Goal: Task Accomplishment & Management: Use online tool/utility

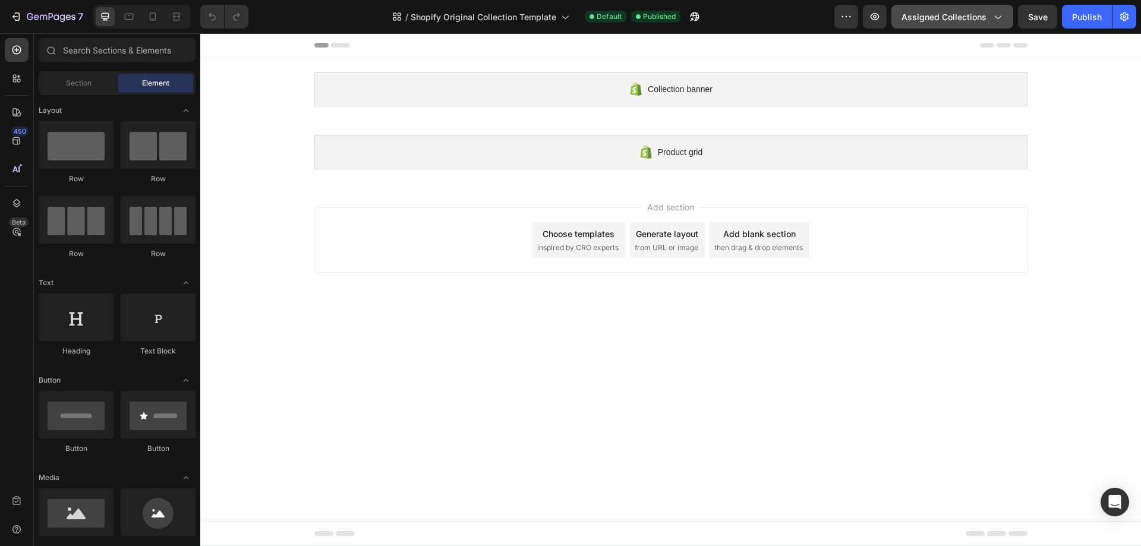
click at [943, 26] on button "Assigned Collections" at bounding box center [952, 17] width 122 height 24
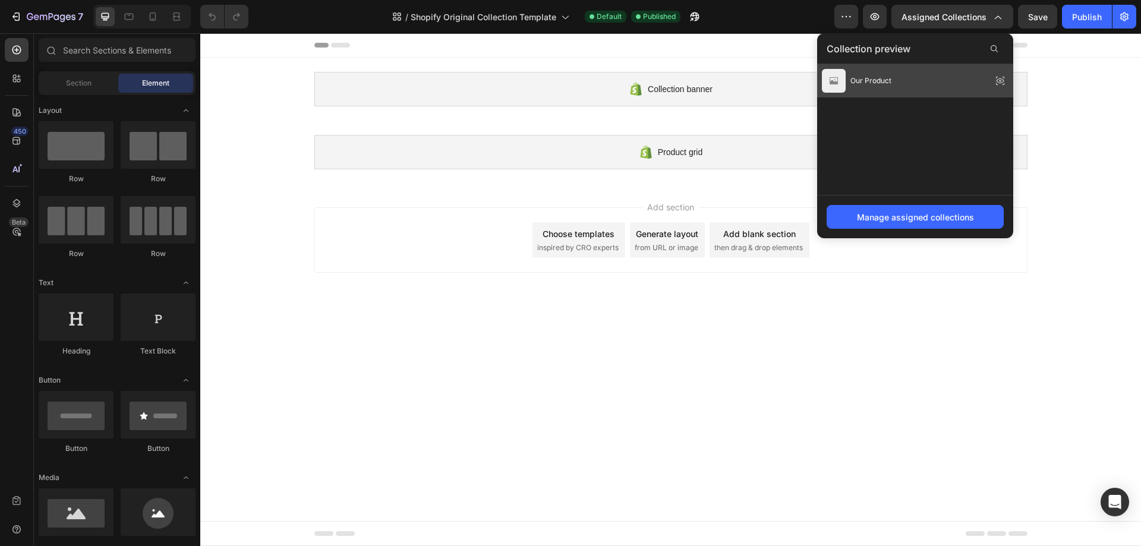
click at [913, 77] on div "Our Product" at bounding box center [915, 80] width 196 height 33
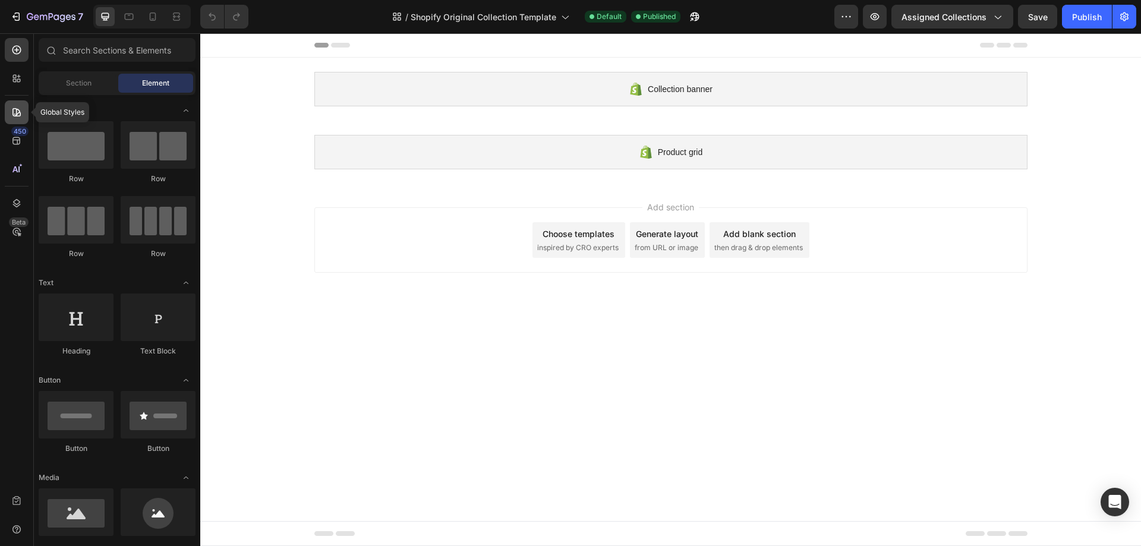
click at [18, 106] on icon at bounding box center [17, 112] width 12 height 12
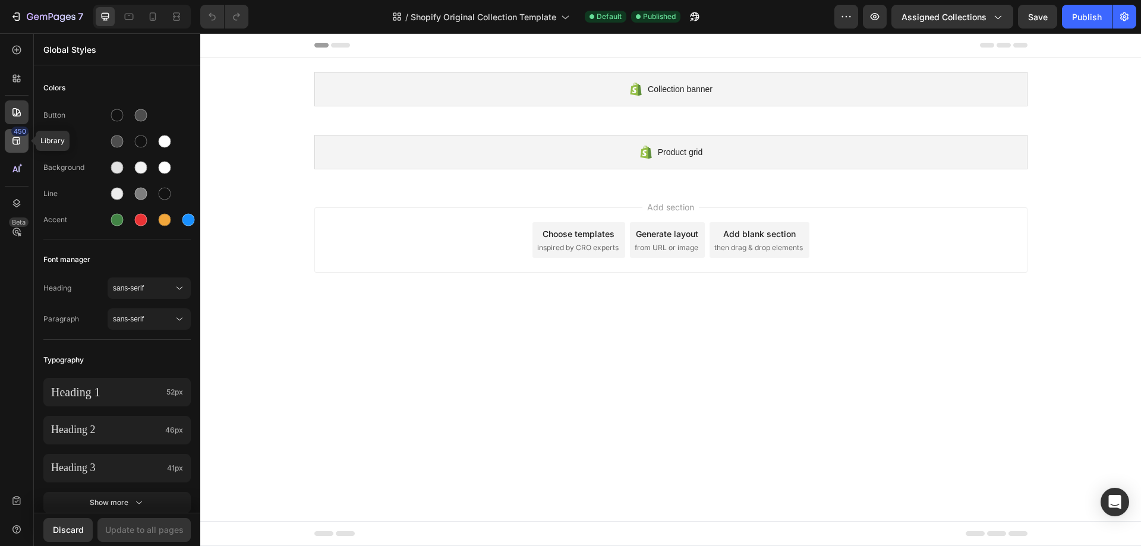
click at [27, 148] on div "450" at bounding box center [17, 141] width 24 height 24
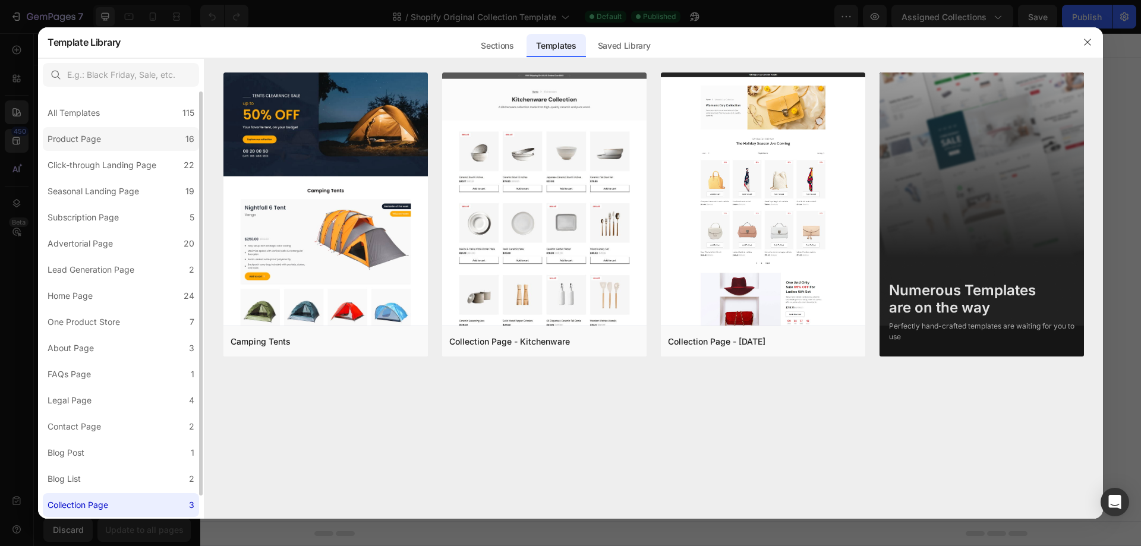
click at [102, 143] on div "Product Page" at bounding box center [77, 139] width 58 height 14
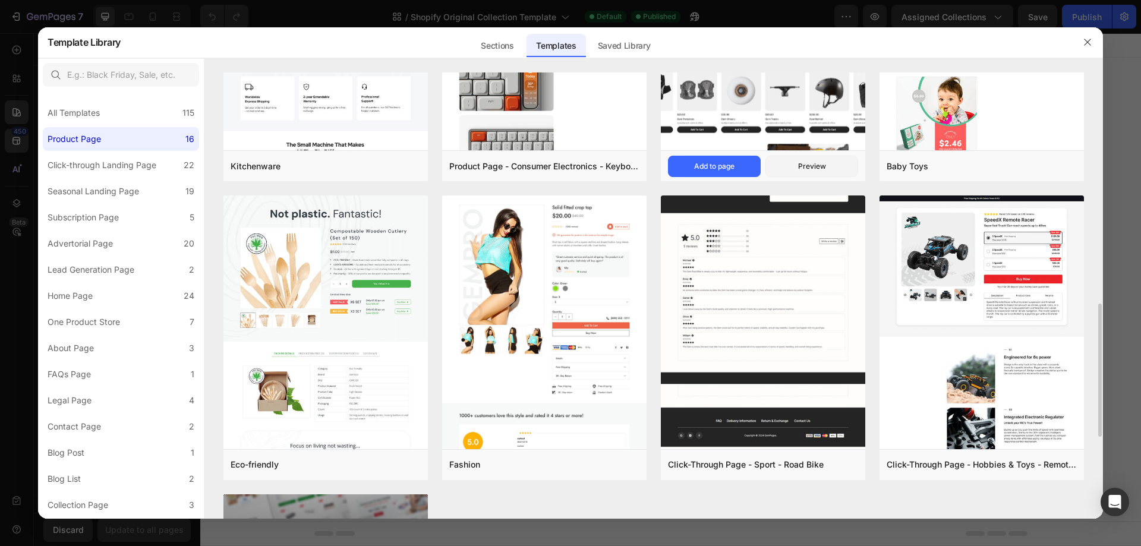
scroll to position [535, 0]
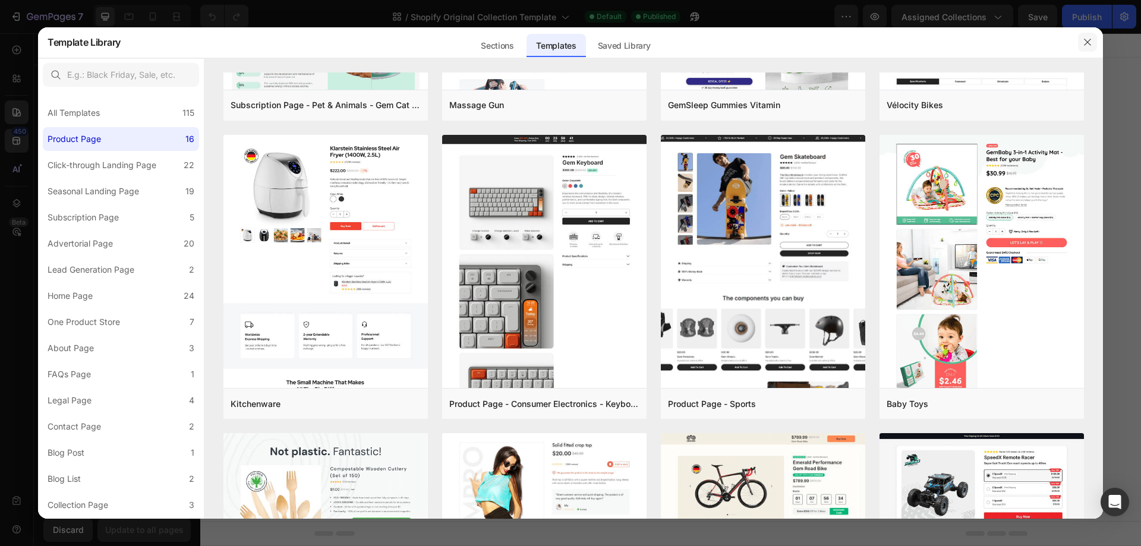
click at [1086, 37] on icon "button" at bounding box center [1088, 42] width 10 height 10
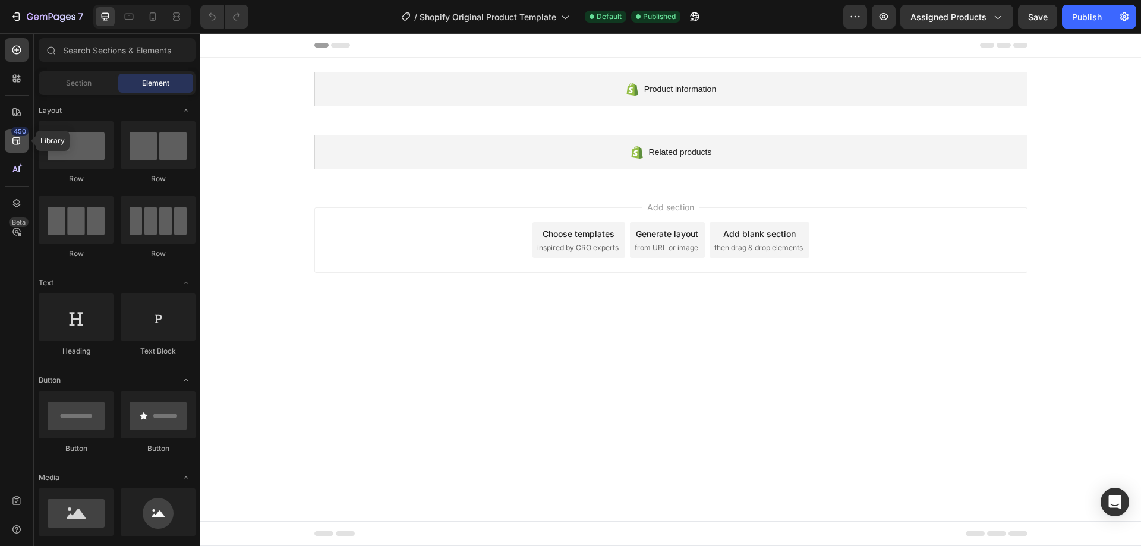
click at [17, 141] on icon at bounding box center [17, 141] width 12 height 12
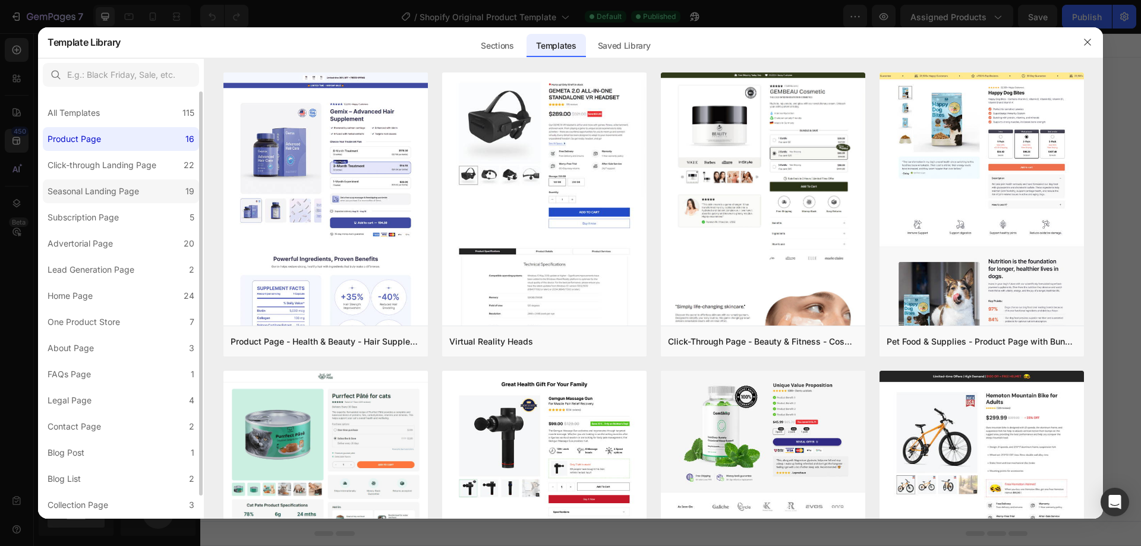
click at [100, 194] on div "Seasonal Landing Page" at bounding box center [94, 191] width 92 height 14
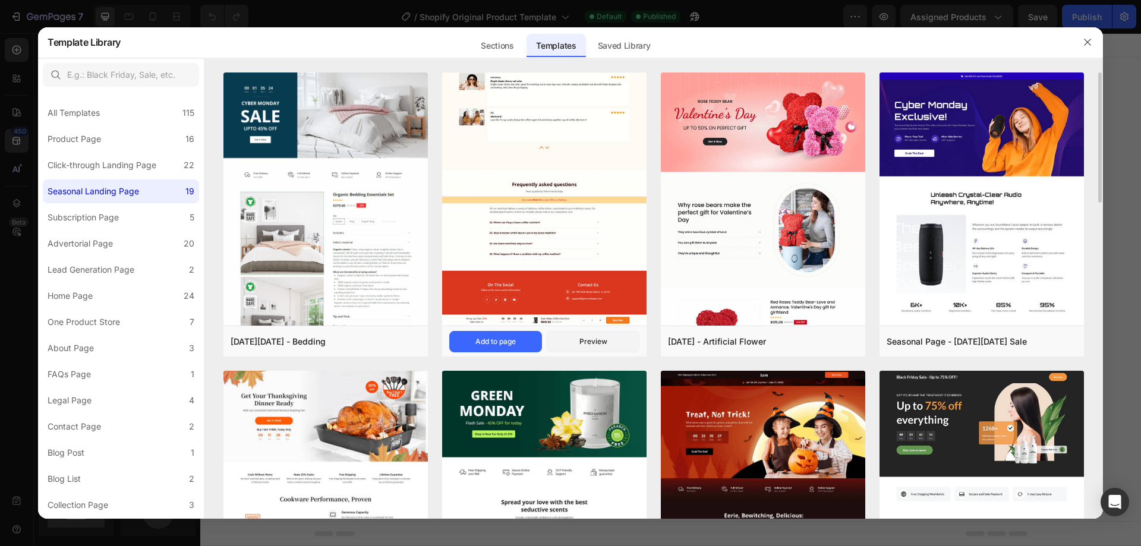
scroll to position [119, 0]
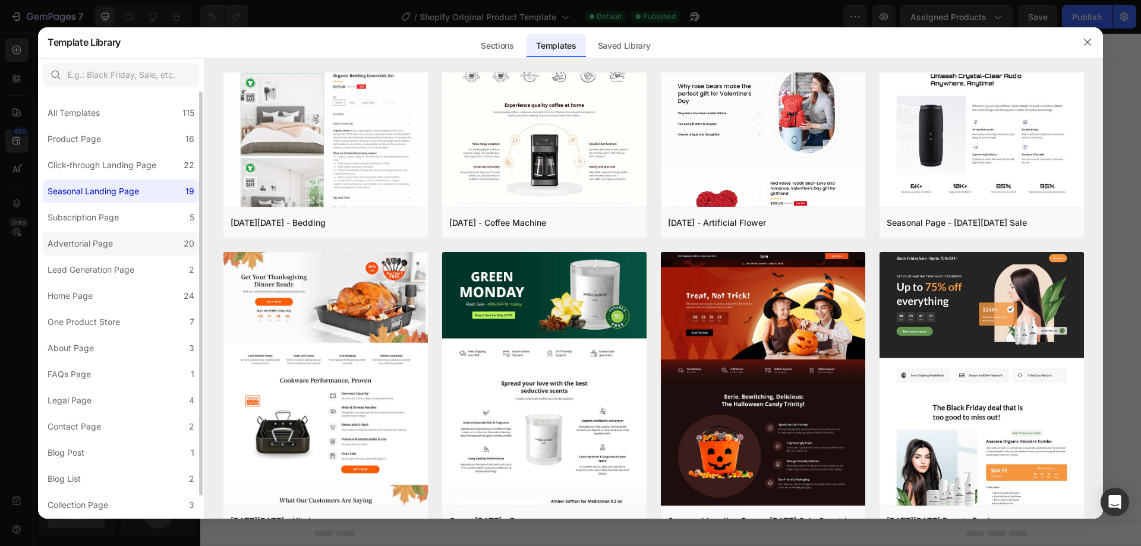
click at [130, 238] on label "Advertorial Page 20" at bounding box center [121, 244] width 156 height 24
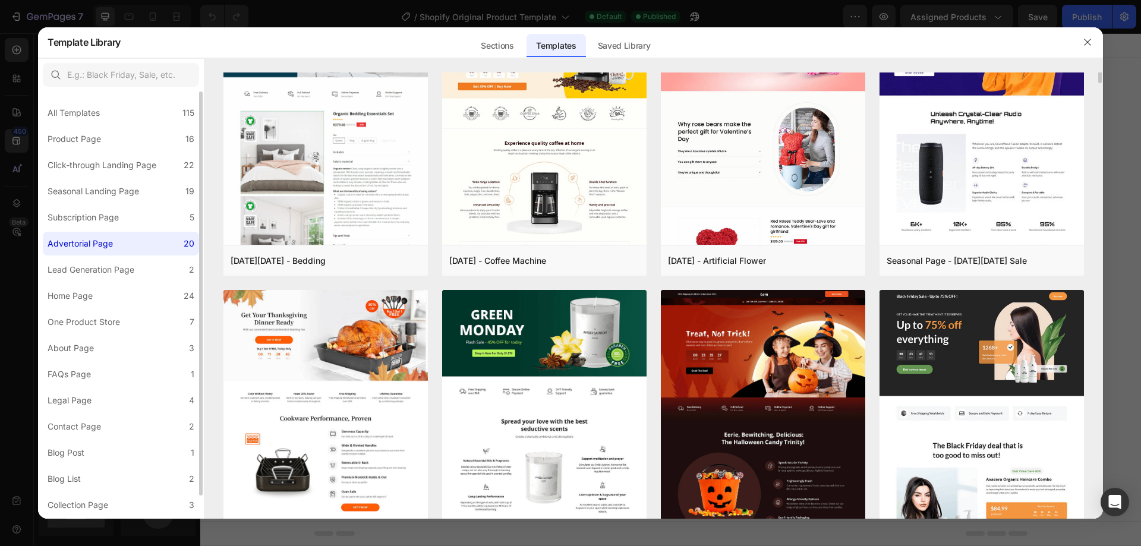
scroll to position [0, 0]
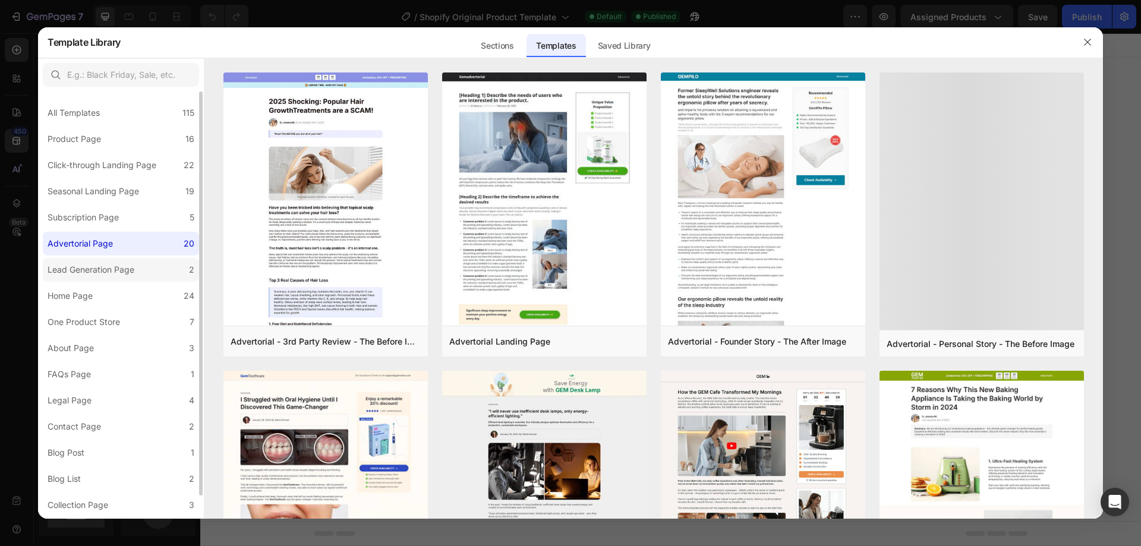
drag, startPoint x: 122, startPoint y: 266, endPoint x: 119, endPoint y: 273, distance: 7.5
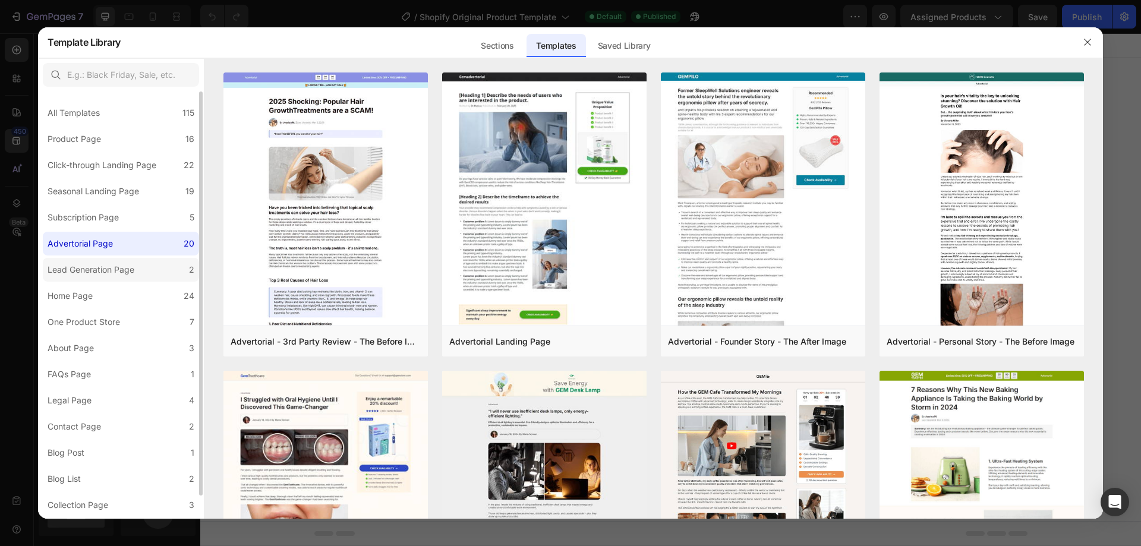
drag, startPoint x: 119, startPoint y: 273, endPoint x: 78, endPoint y: 272, distance: 41.0
click at [78, 272] on div "Lead Generation Page" at bounding box center [91, 270] width 87 height 14
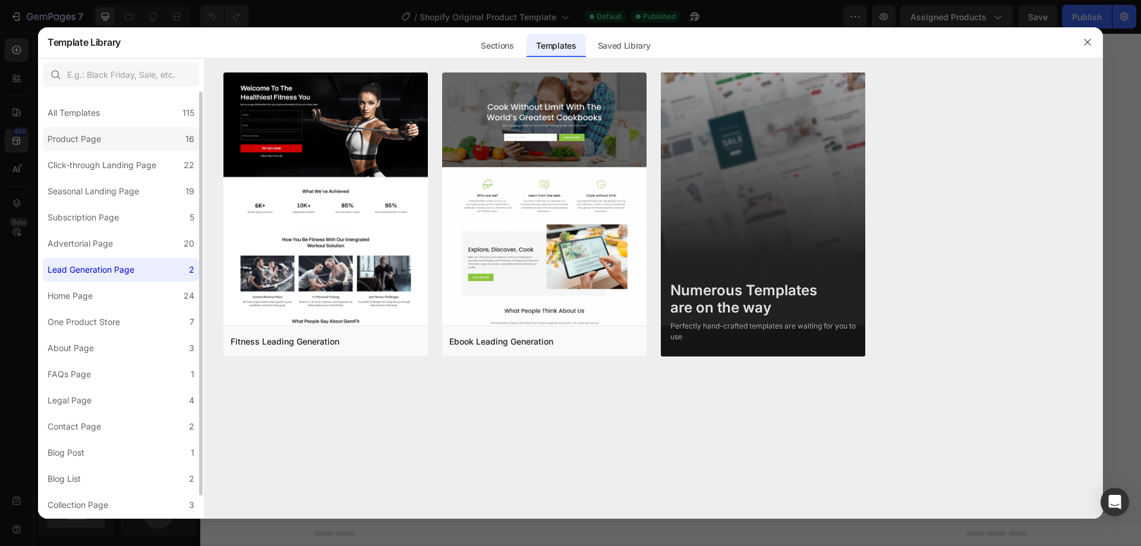
click at [134, 143] on label "Product Page 16" at bounding box center [121, 139] width 156 height 24
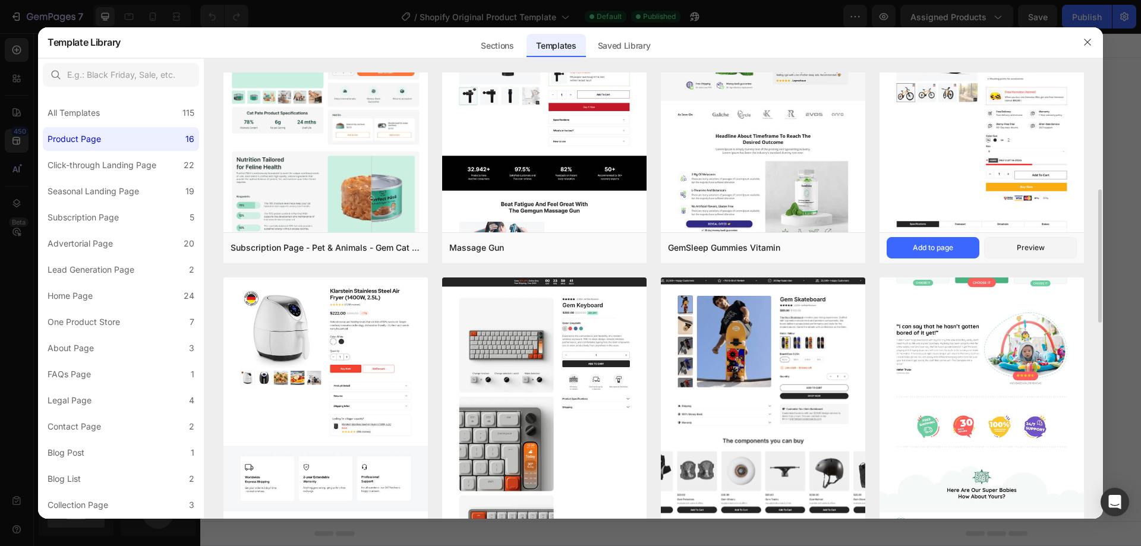
scroll to position [155, 0]
